Goal: Task Accomplishment & Management: Complete application form

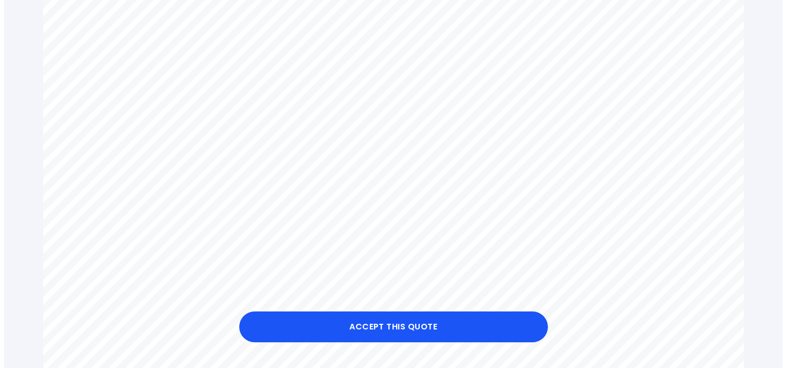
scroll to position [412, 0]
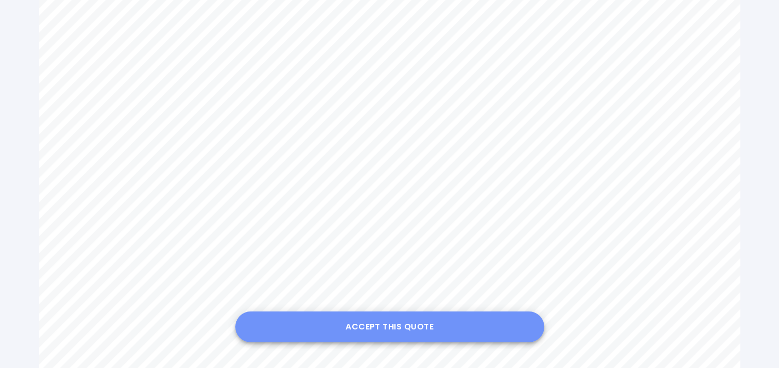
click at [371, 326] on button "Accept this Quote" at bounding box center [389, 327] width 309 height 31
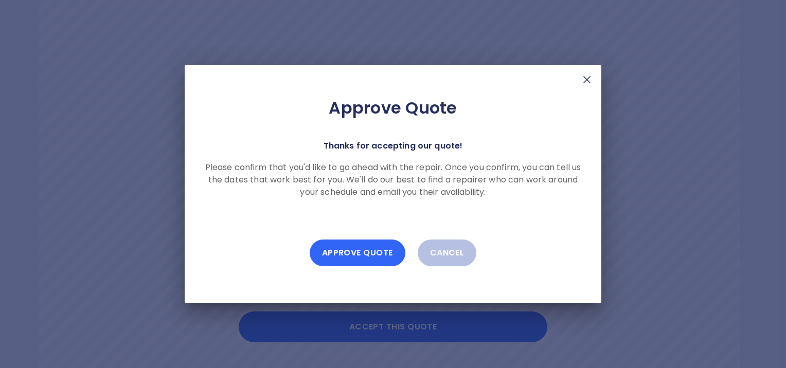
click at [355, 251] on button "Approve Quote" at bounding box center [358, 253] width 96 height 27
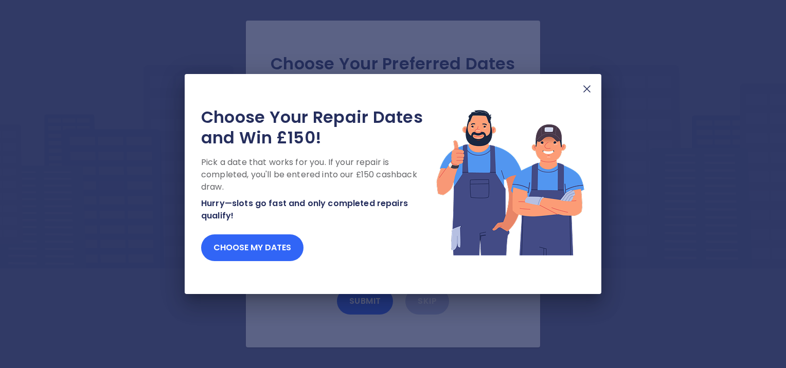
click at [258, 249] on button "Choose my dates" at bounding box center [252, 248] width 102 height 27
click at [274, 249] on button "Choose my dates" at bounding box center [252, 248] width 102 height 27
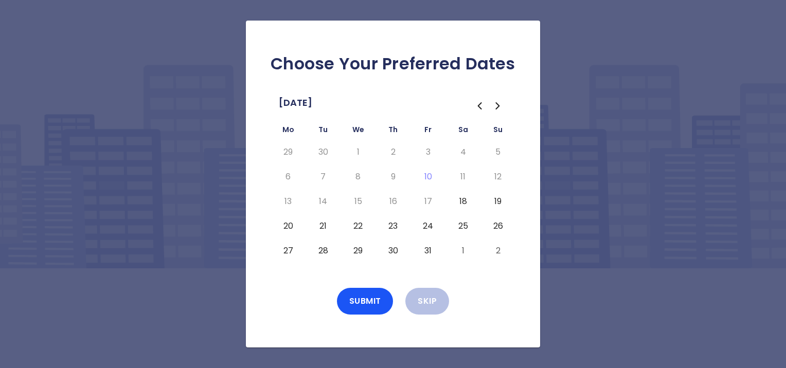
click at [292, 225] on button "20" at bounding box center [288, 226] width 19 height 16
click at [359, 226] on button "22" at bounding box center [358, 226] width 19 height 16
click at [366, 300] on button "Submit" at bounding box center [365, 301] width 57 height 27
